Goal: Task Accomplishment & Management: Use online tool/utility

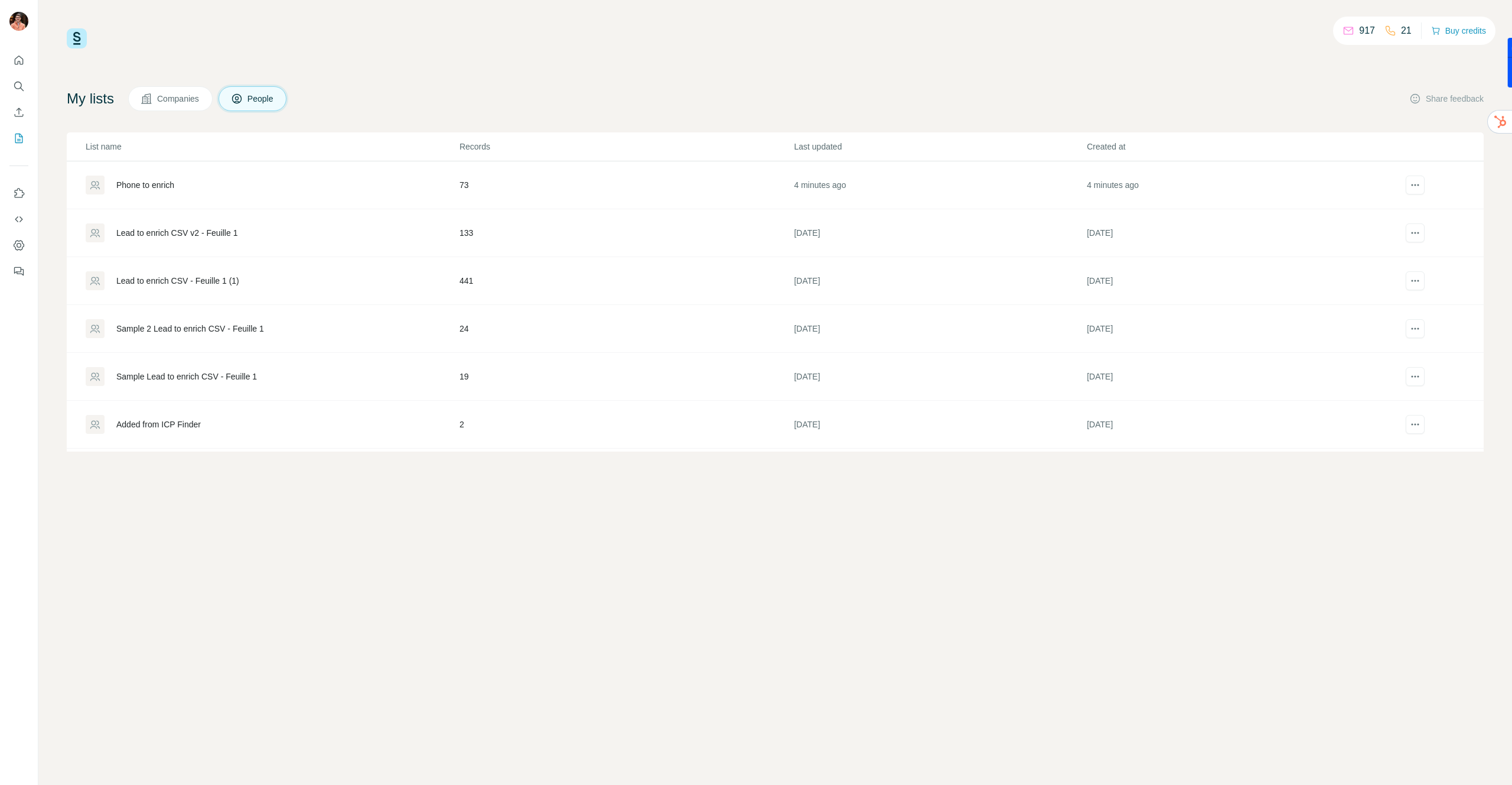
click at [162, 238] on div "Lead to enrich CSV v2 - Feuille 1" at bounding box center [177, 232] width 121 height 12
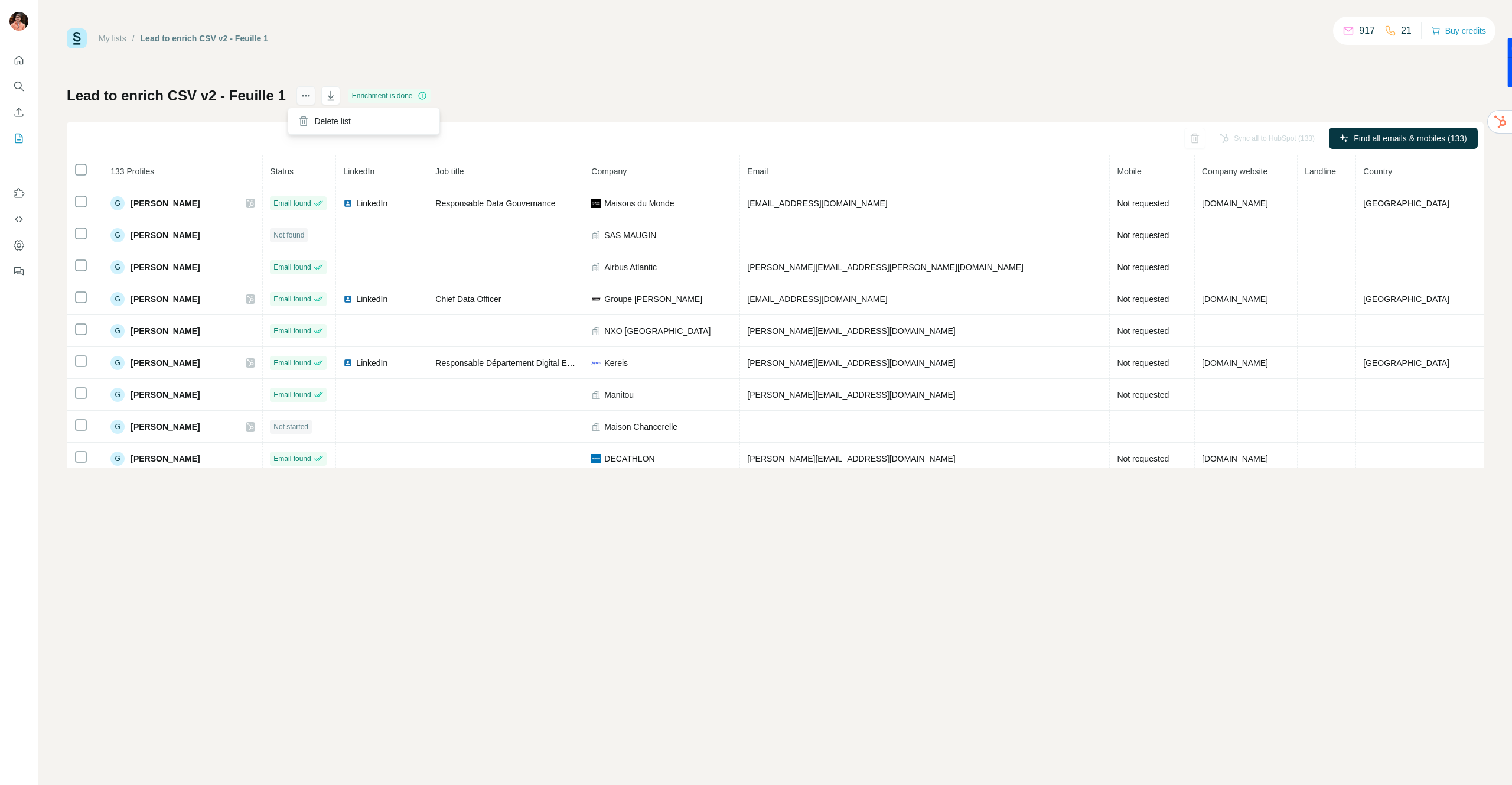
click at [300, 94] on icon "actions" at bounding box center [305, 95] width 12 height 12
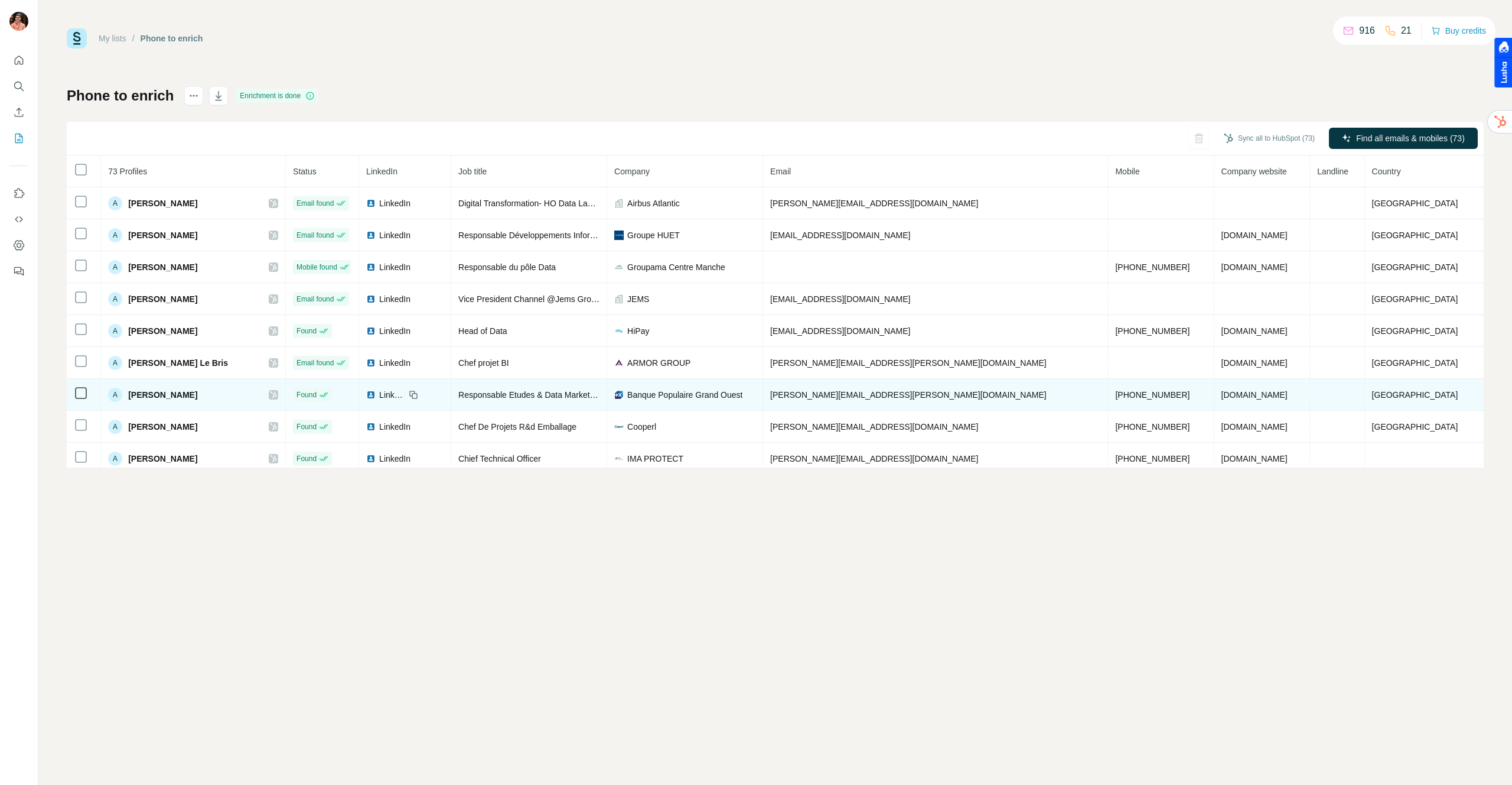
click at [1115, 395] on span "[PHONE_NUMBER]" at bounding box center [1153, 394] width 74 height 9
click at [1115, 395] on span "+33645758052" at bounding box center [1153, 394] width 74 height 9
copy span "+33645758052"
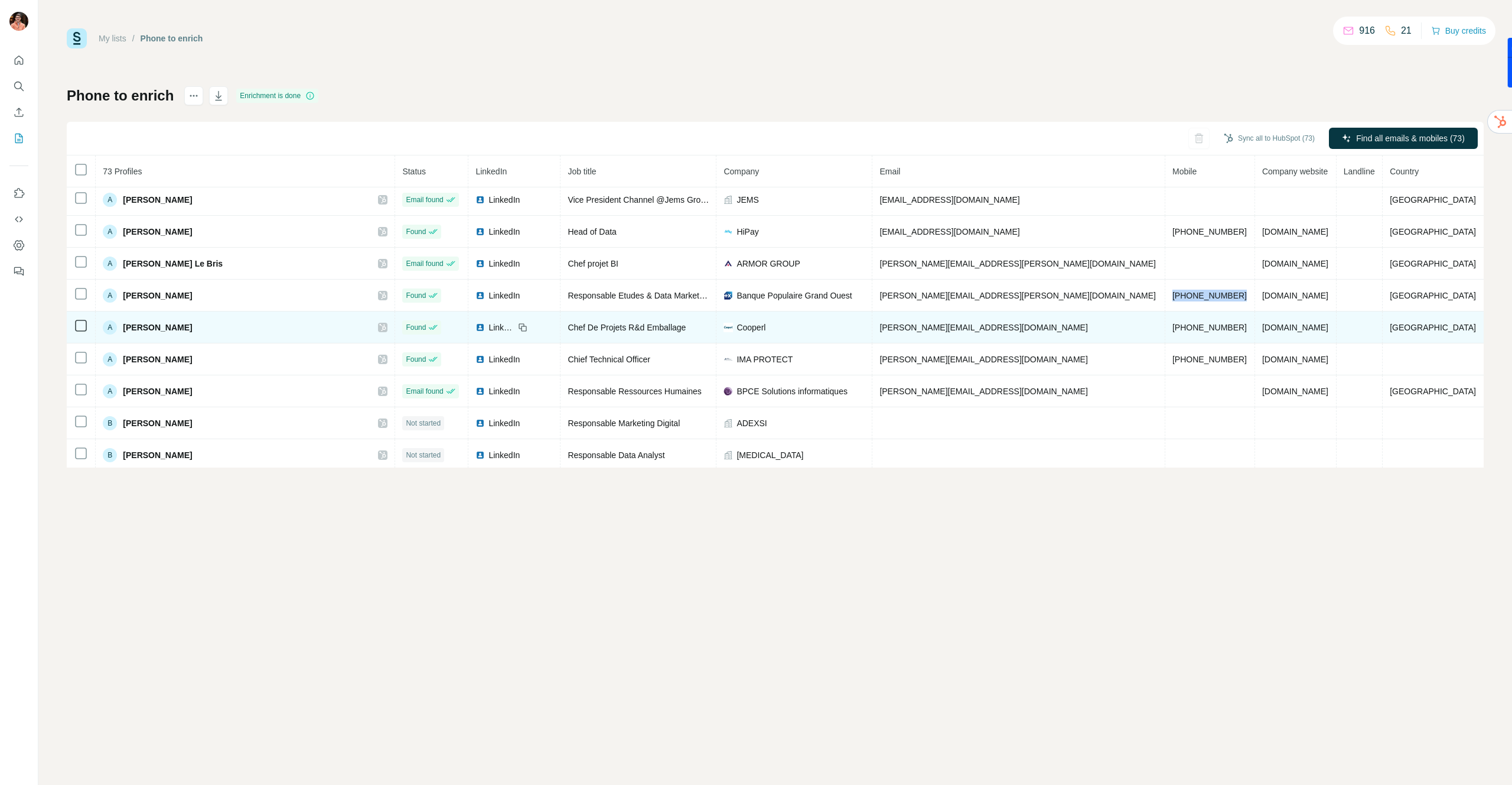
scroll to position [118, 0]
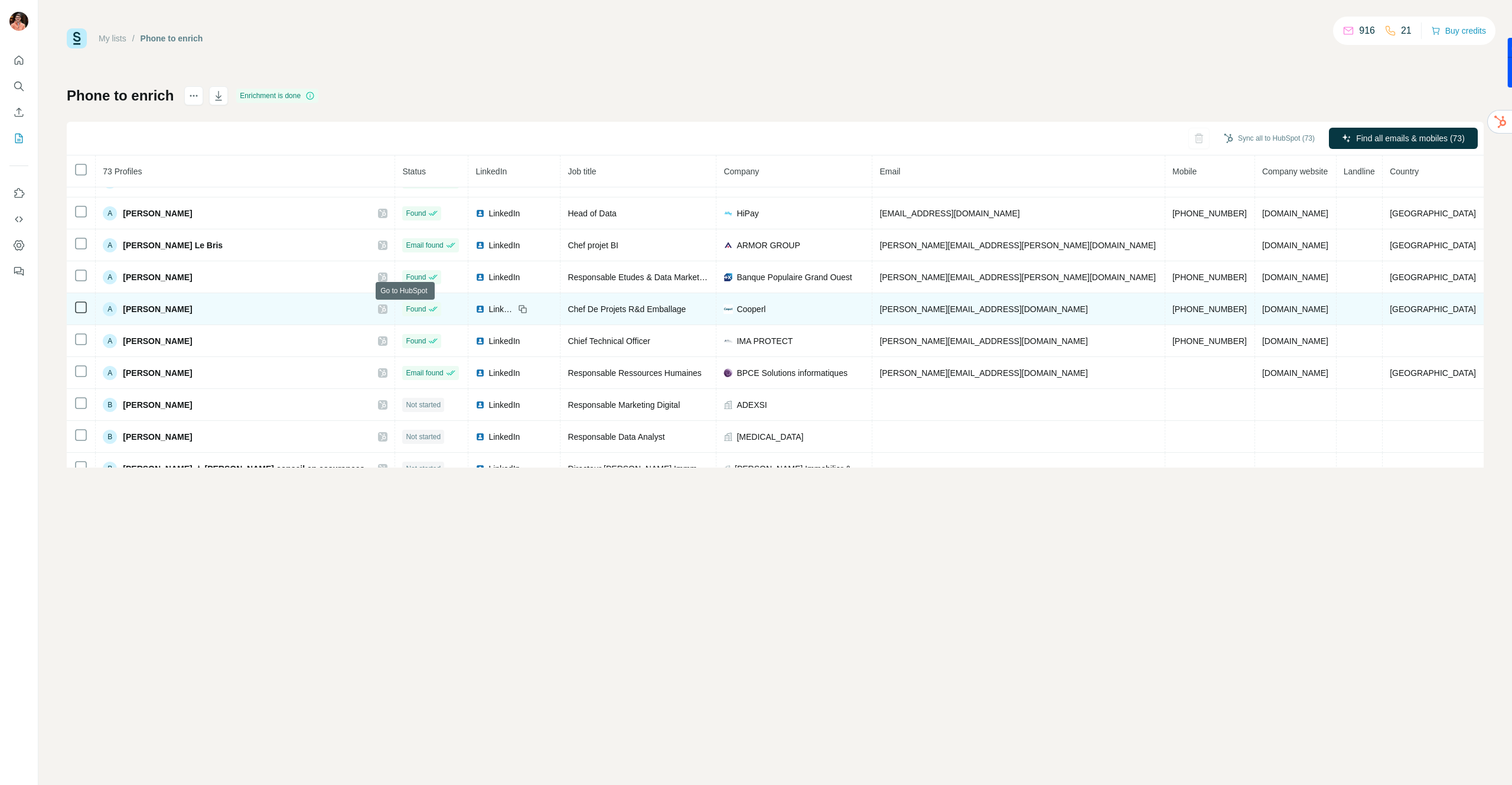
click at [387, 309] on icon at bounding box center [383, 308] width 6 height 7
click at [1173, 308] on span "+33623371361" at bounding box center [1210, 309] width 74 height 9
copy span "+33623371361"
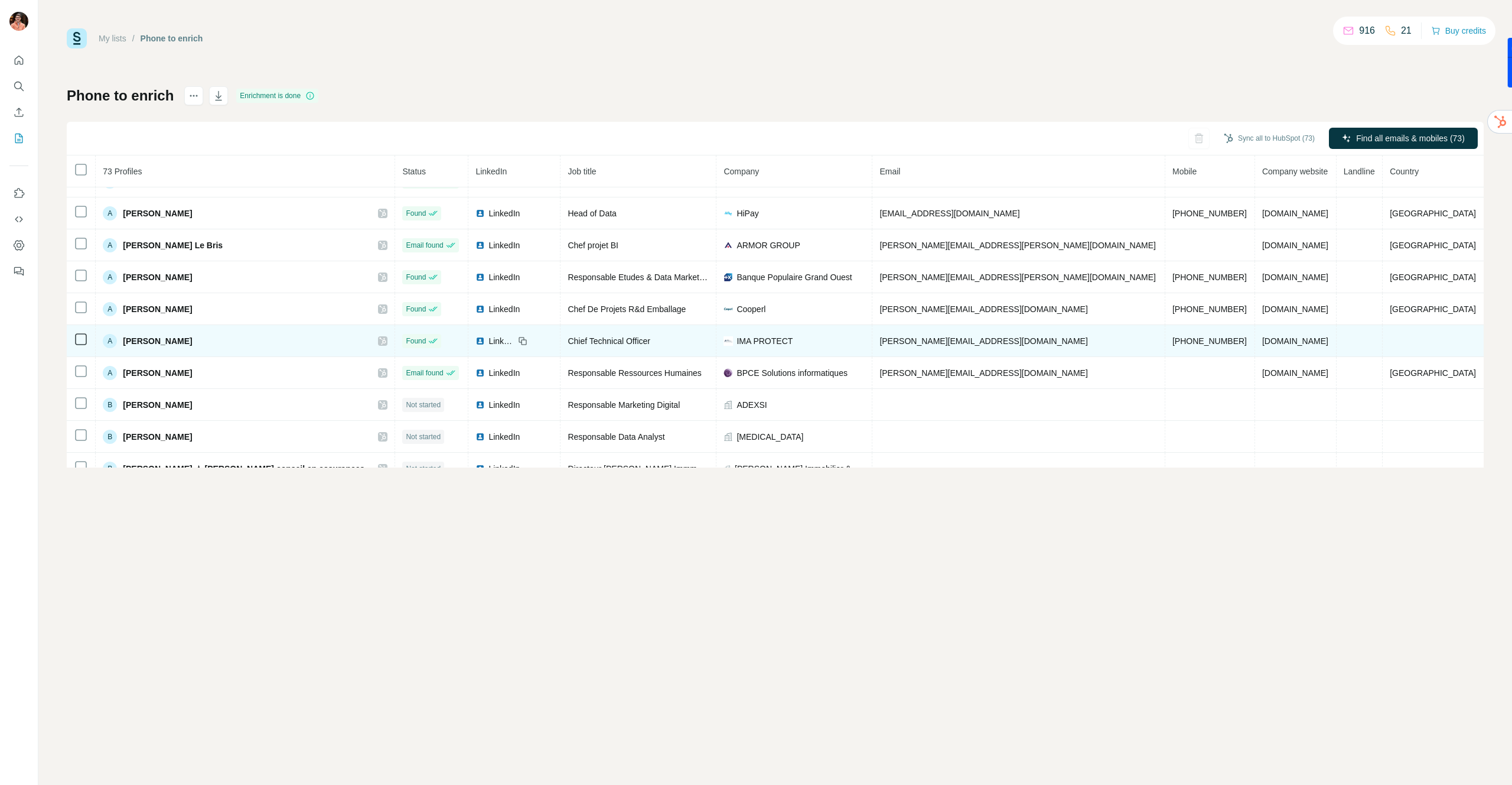
click at [387, 340] on icon at bounding box center [383, 341] width 7 height 9
click at [1173, 340] on span "+33603917255" at bounding box center [1210, 341] width 74 height 9
copy span "+33603917255"
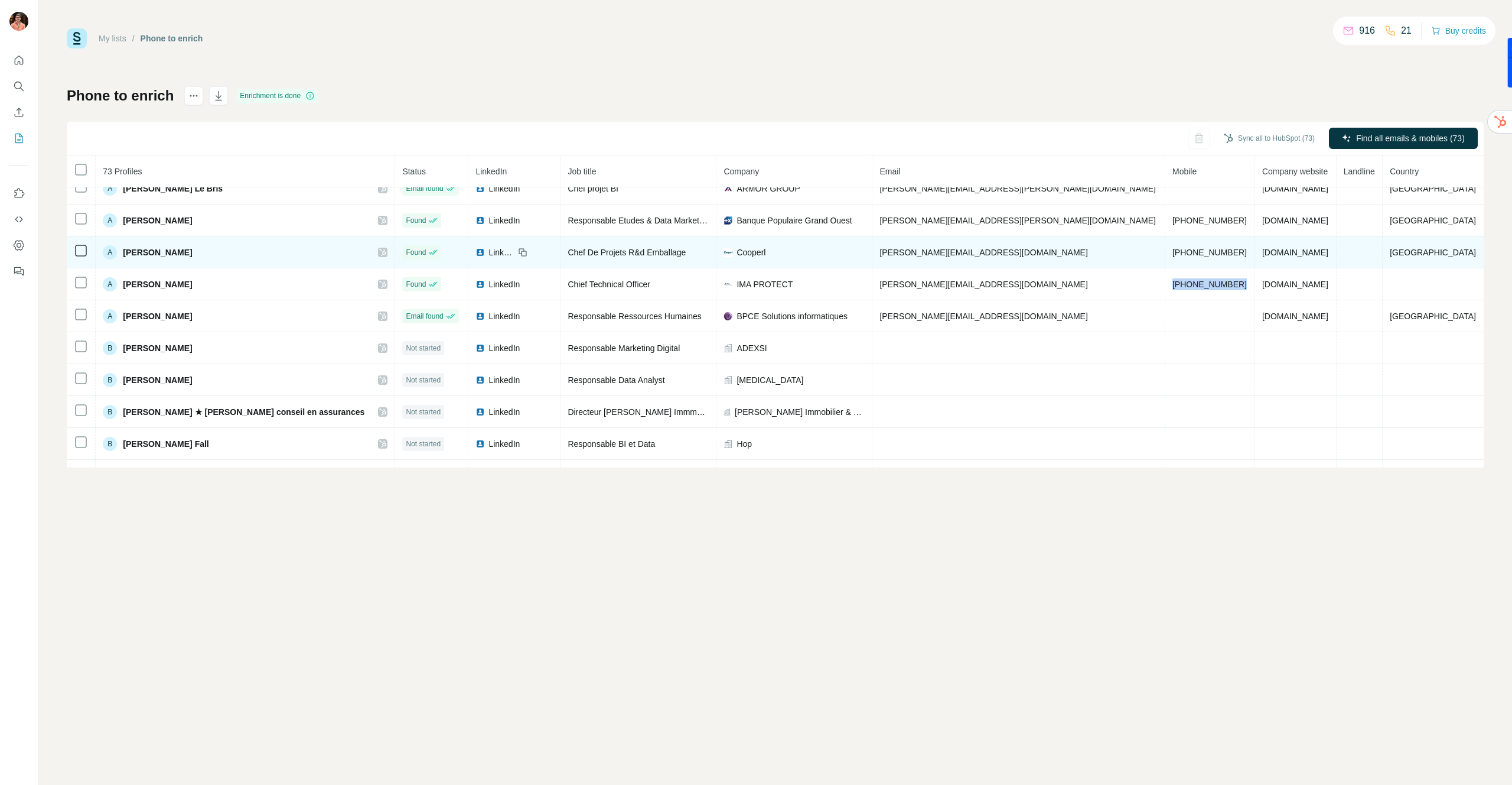
scroll to position [183, 0]
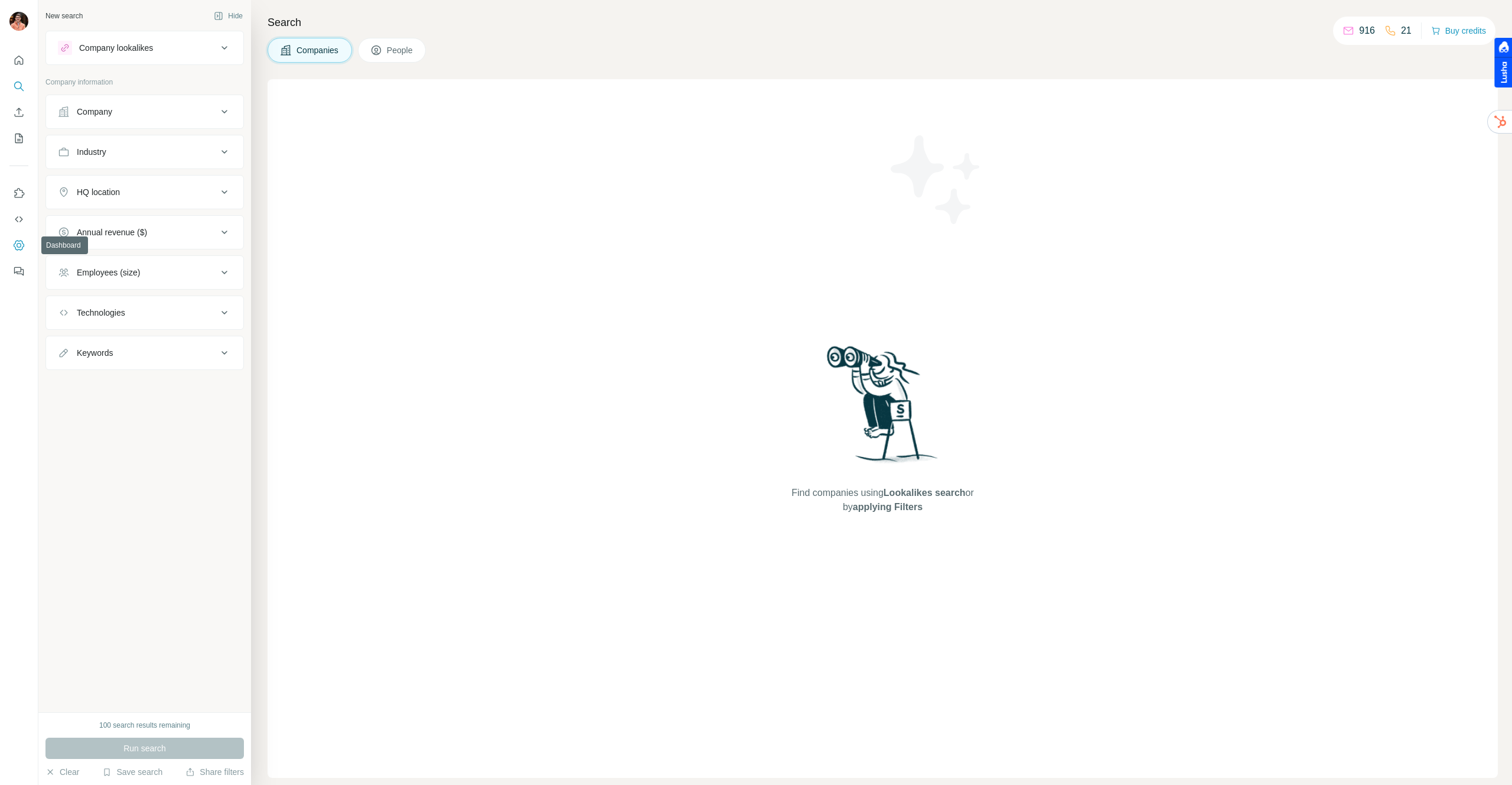
click at [19, 246] on icon "Dashboard" at bounding box center [19, 245] width 12 height 12
